Goal: Information Seeking & Learning: Learn about a topic

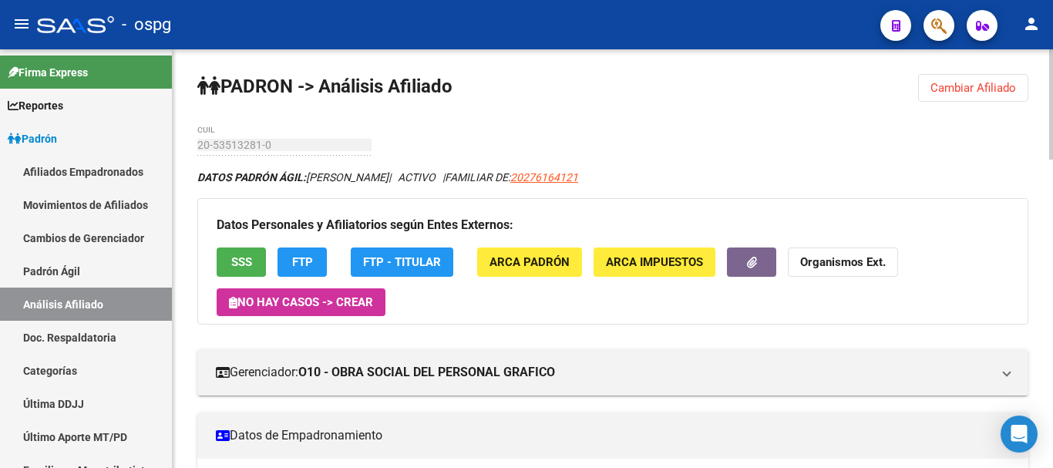
click at [990, 82] on span "Cambiar Afiliado" at bounding box center [973, 88] width 86 height 14
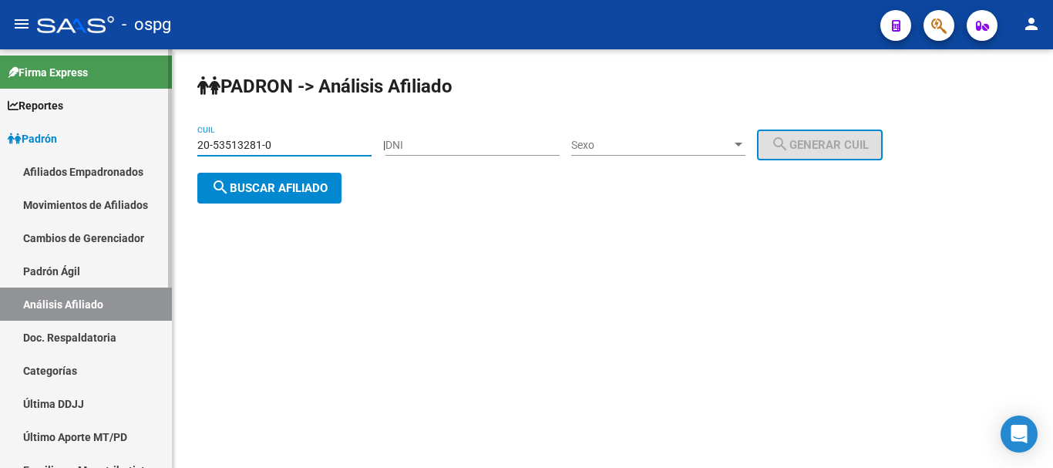
drag, startPoint x: 309, startPoint y: 146, endPoint x: 0, endPoint y: 133, distance: 309.4
click at [0, 133] on mat-sidenav-container "Firma Express Reportes Ingresos Devengados Análisis Histórico Detalles Transfer…" at bounding box center [526, 258] width 1053 height 419
type input "27-32292651-6"
click at [256, 190] on span "search Buscar afiliado" at bounding box center [269, 188] width 116 height 14
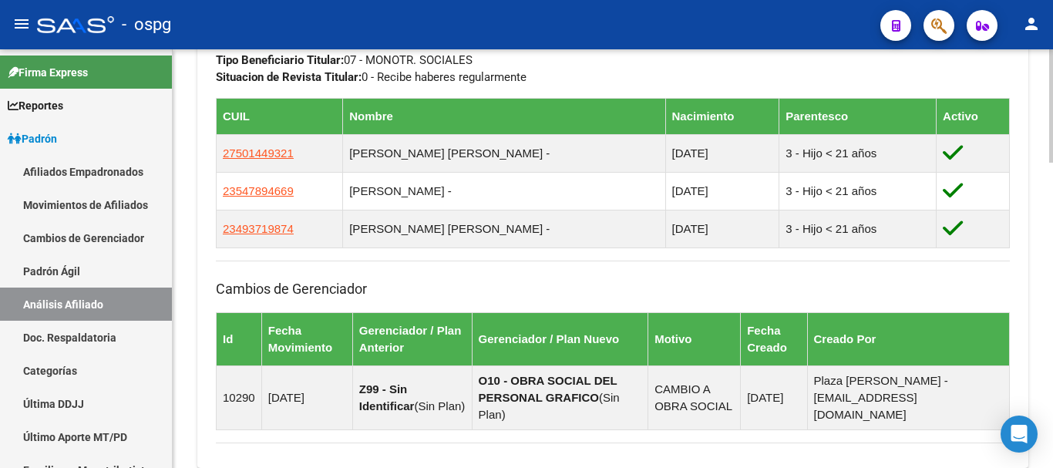
scroll to position [1126, 0]
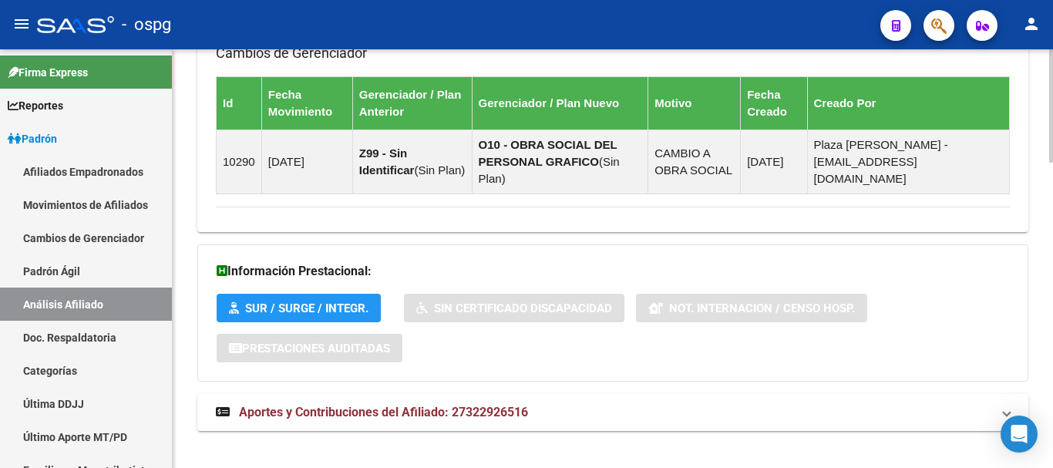
click at [1034, 439] on body "menu - ospg person Firma Express Reportes Ingresos Devengados Análisis Históric…" at bounding box center [526, 234] width 1053 height 468
click at [316, 298] on button "SUR / SURGE / INTEGR." at bounding box center [299, 308] width 164 height 29
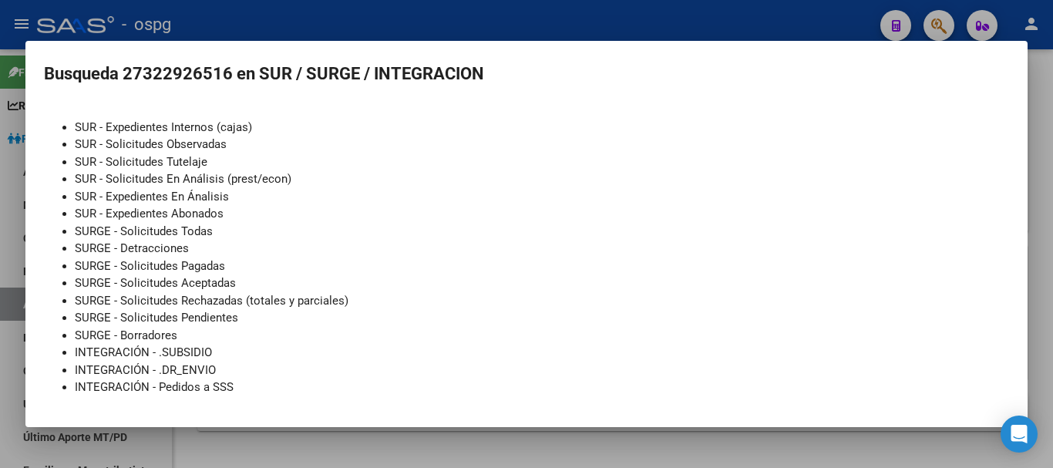
scroll to position [0, 0]
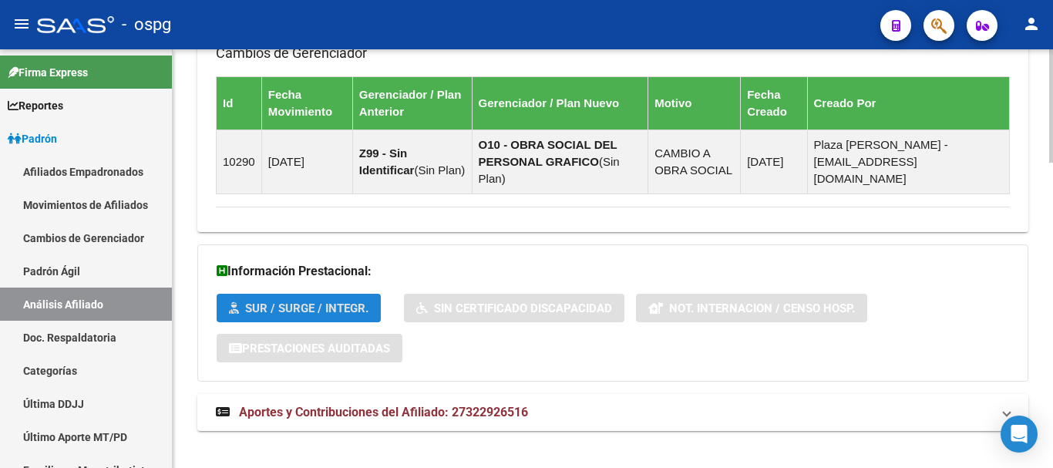
scroll to position [708, 0]
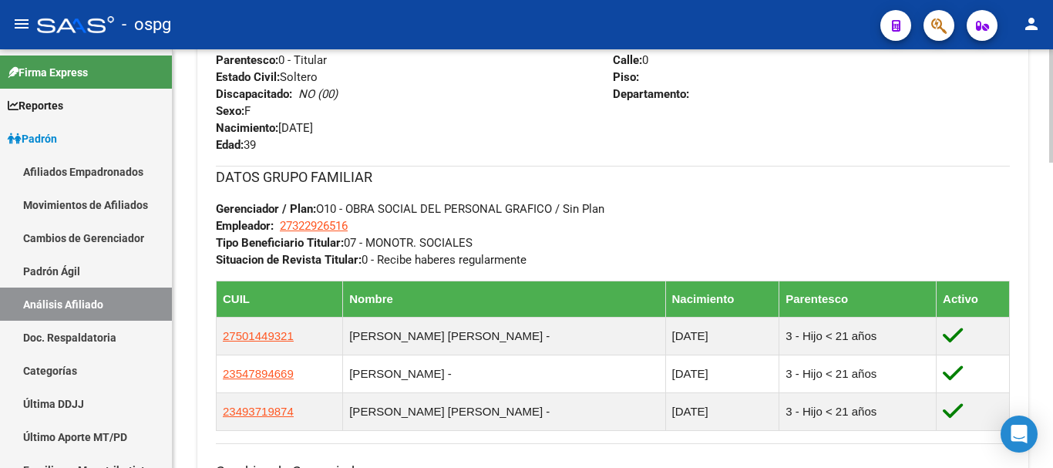
click at [1049, 269] on div at bounding box center [1051, 258] width 4 height 419
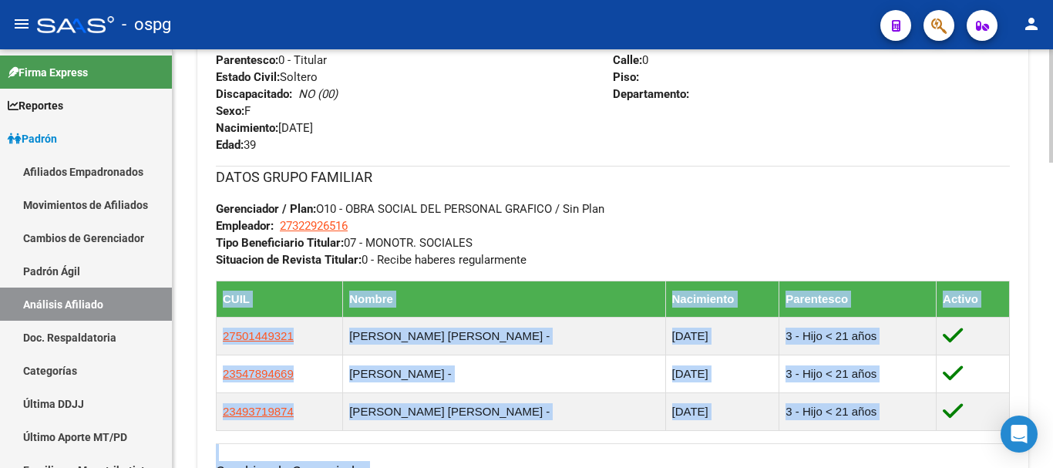
drag, startPoint x: 1049, startPoint y: 271, endPoint x: 1052, endPoint y: 435, distance: 163.4
click at [1052, 435] on div "PADRON -> Análisis Afiliado Cambiar Afiliado 27-32292651-6 CUIL DATOS PADRÓN ÁG…" at bounding box center [615, 123] width 884 height 1562
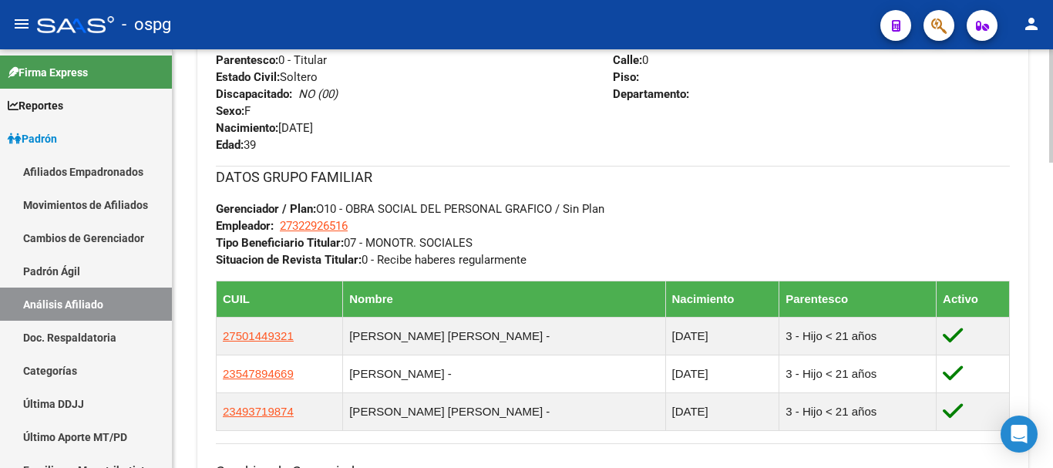
scroll to position [1126, 0]
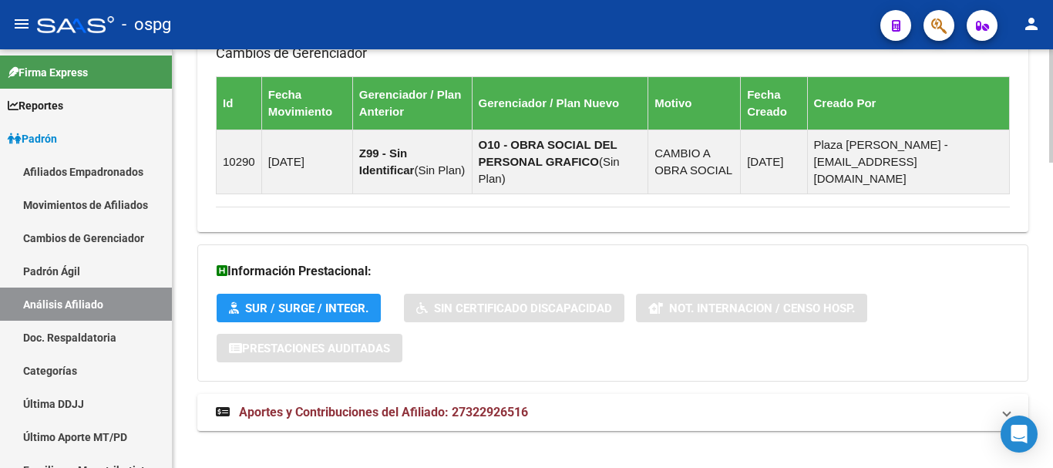
click at [1052, 463] on div at bounding box center [1051, 406] width 4 height 113
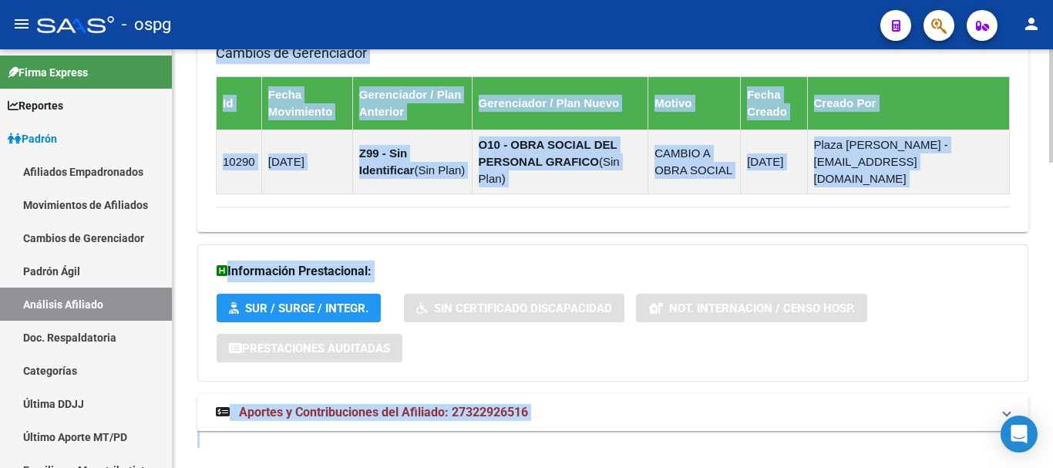
click at [351, 405] on span "Aportes y Contribuciones del Afiliado: 27322926516" at bounding box center [383, 412] width 289 height 15
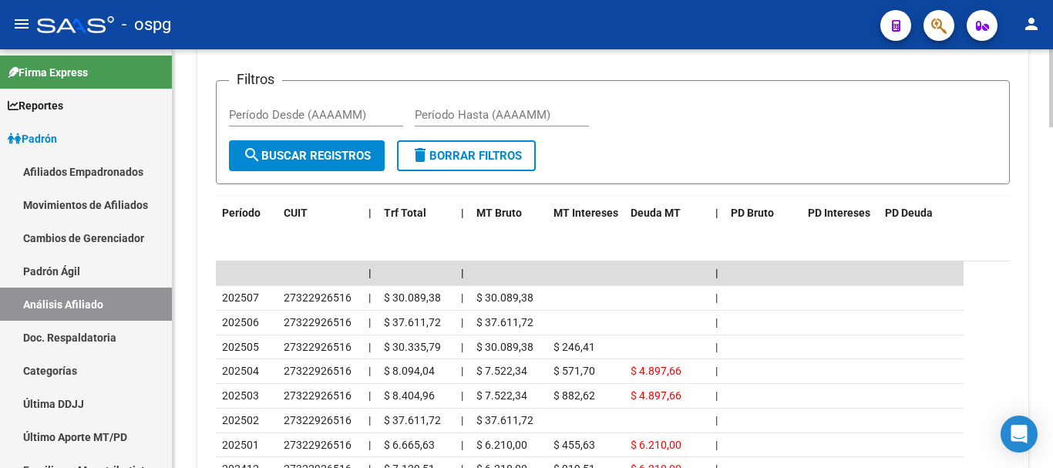
scroll to position [1673, 0]
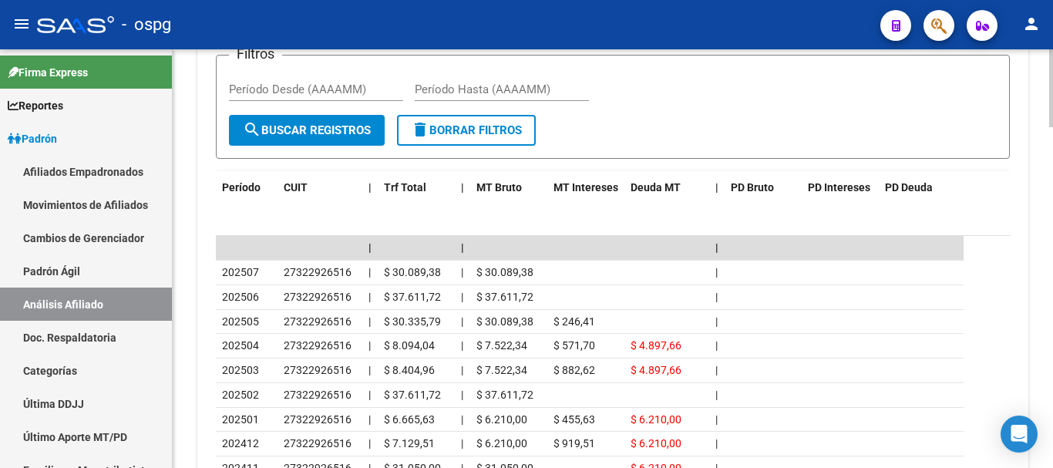
click at [1051, 415] on div at bounding box center [1051, 397] width 4 height 78
